Goal: Check status

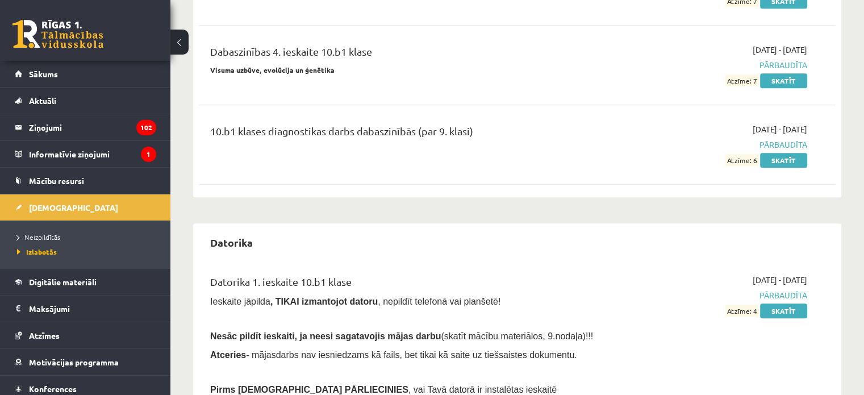
scroll to position [1193, 0]
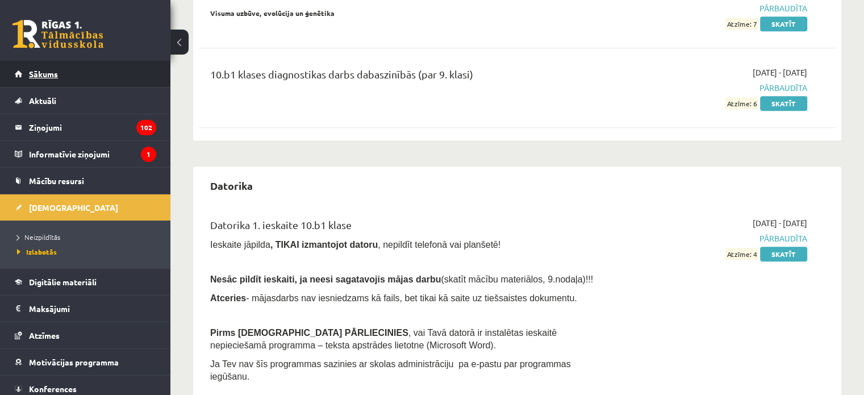
click at [64, 78] on link "Sākums" at bounding box center [85, 74] width 141 height 26
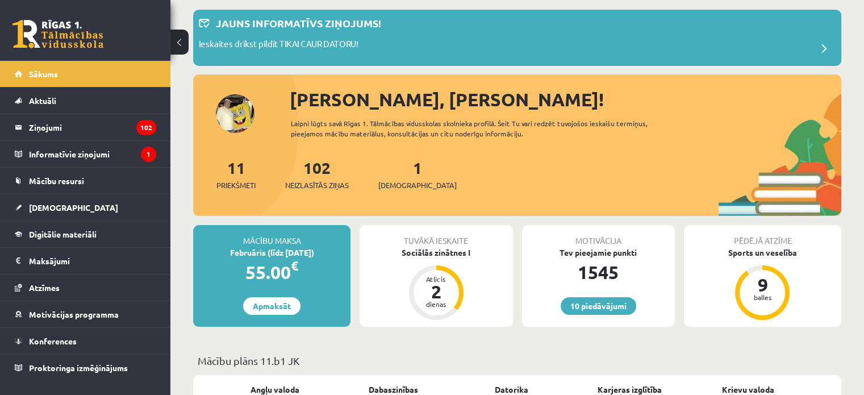
scroll to position [170, 0]
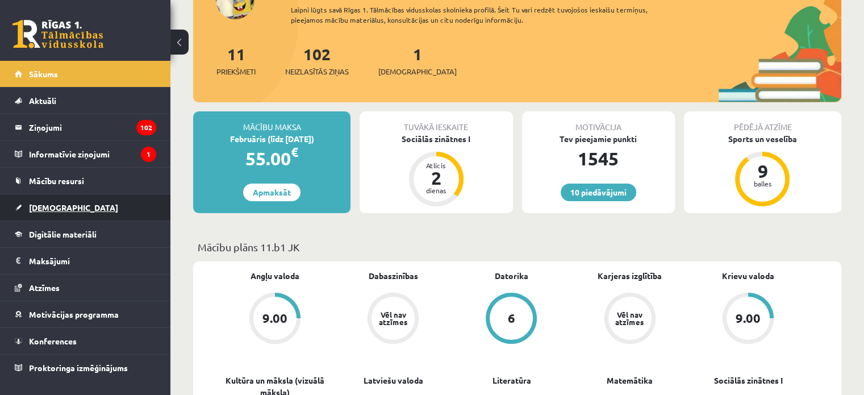
click at [51, 212] on link "[DEMOGRAPHIC_DATA]" at bounding box center [85, 207] width 141 height 26
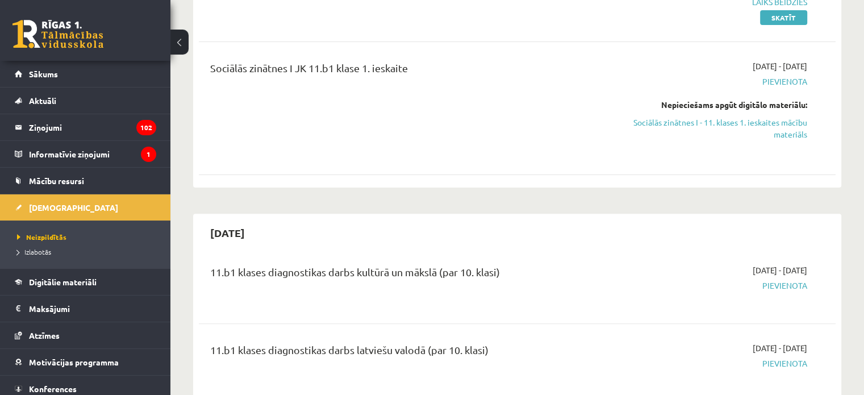
scroll to position [170, 0]
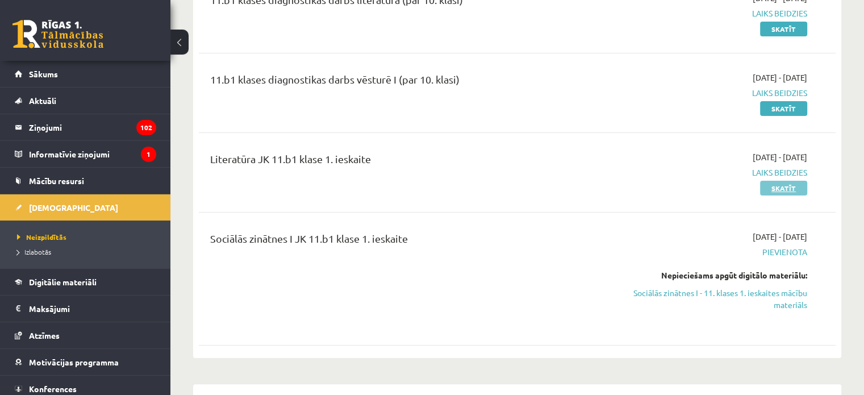
click at [775, 191] on link "Skatīt" at bounding box center [783, 188] width 47 height 15
